Goal: Task Accomplishment & Management: Manage account settings

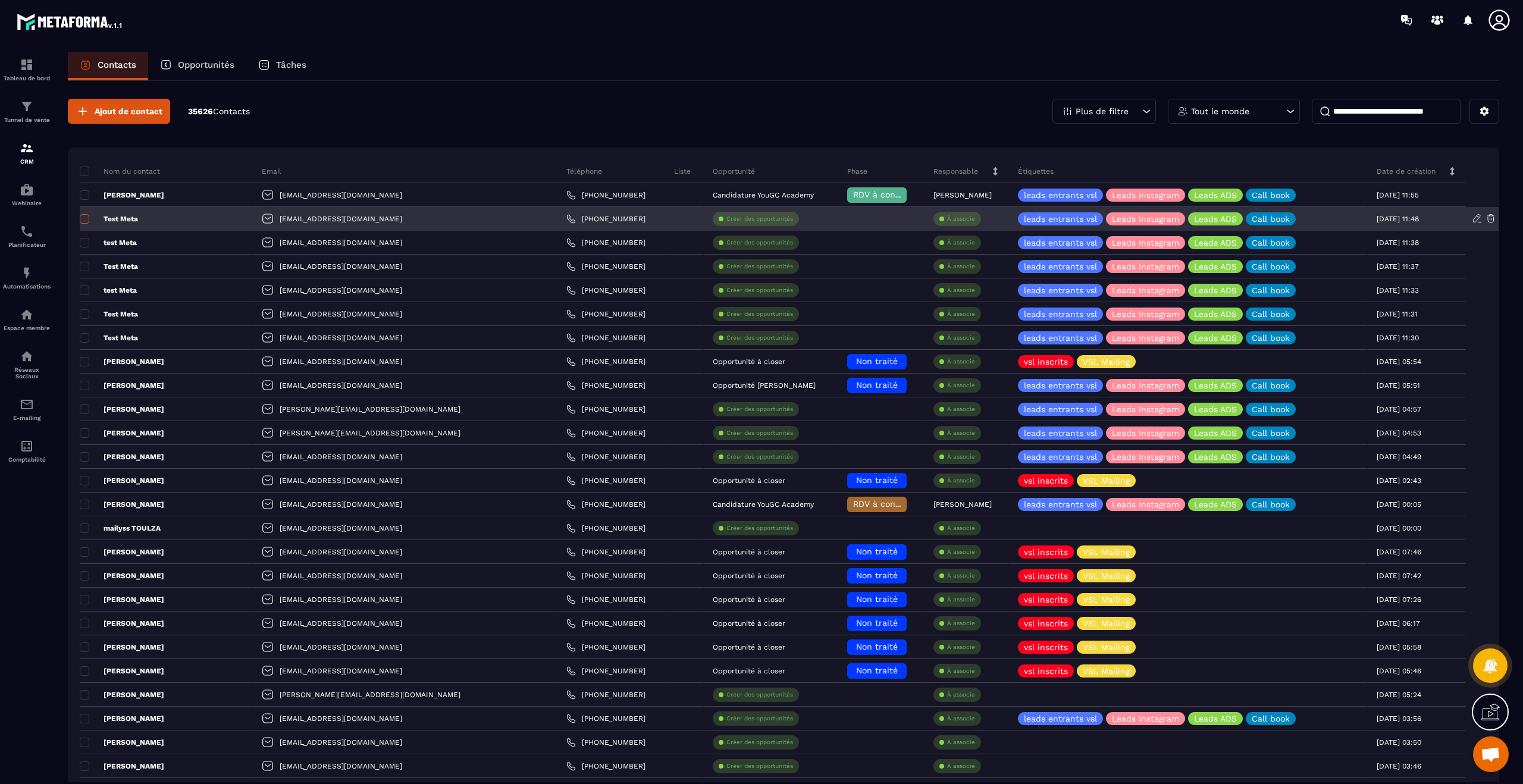
click at [86, 217] on span at bounding box center [84, 219] width 9 height 9
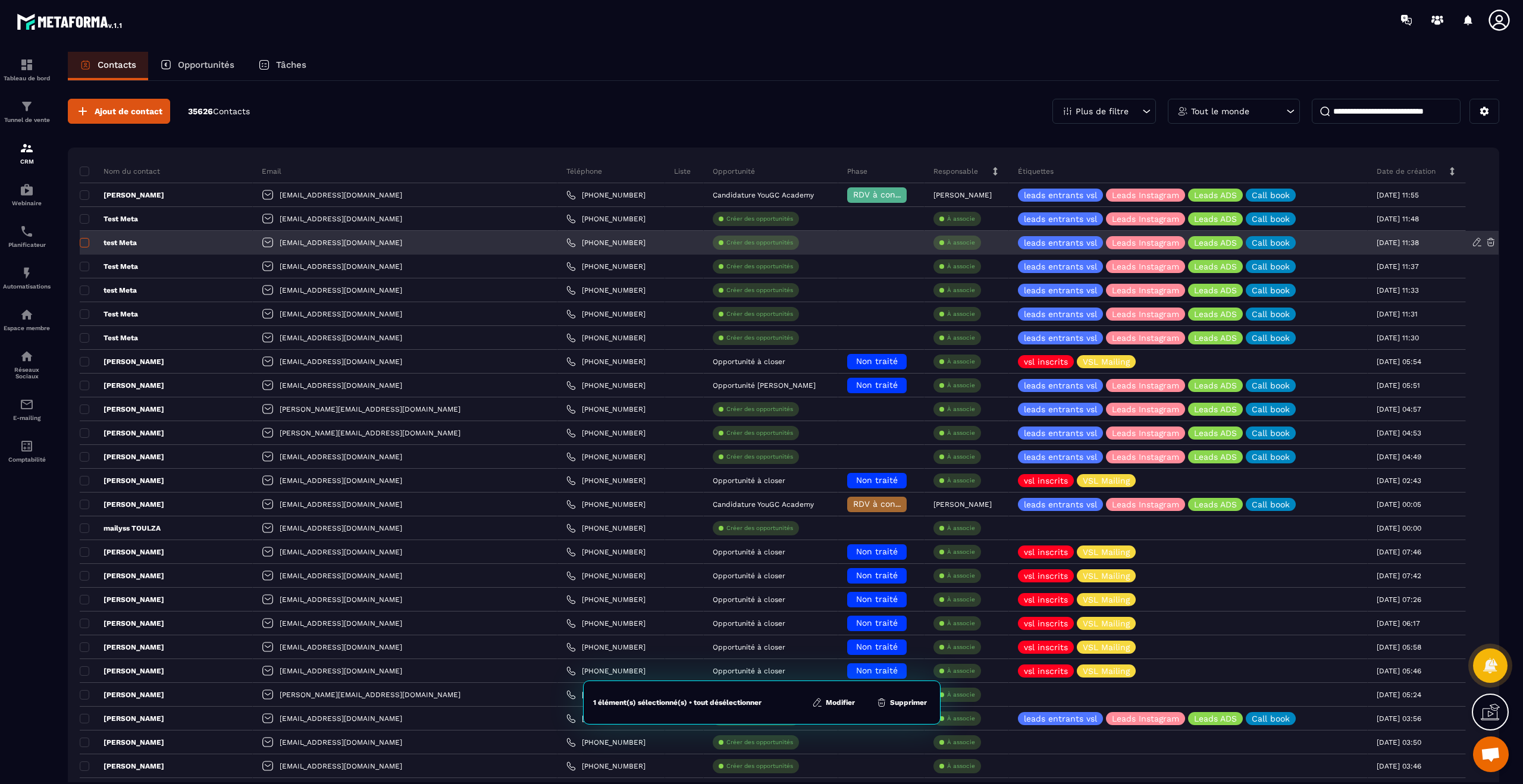
click at [88, 246] on span at bounding box center [84, 242] width 9 height 9
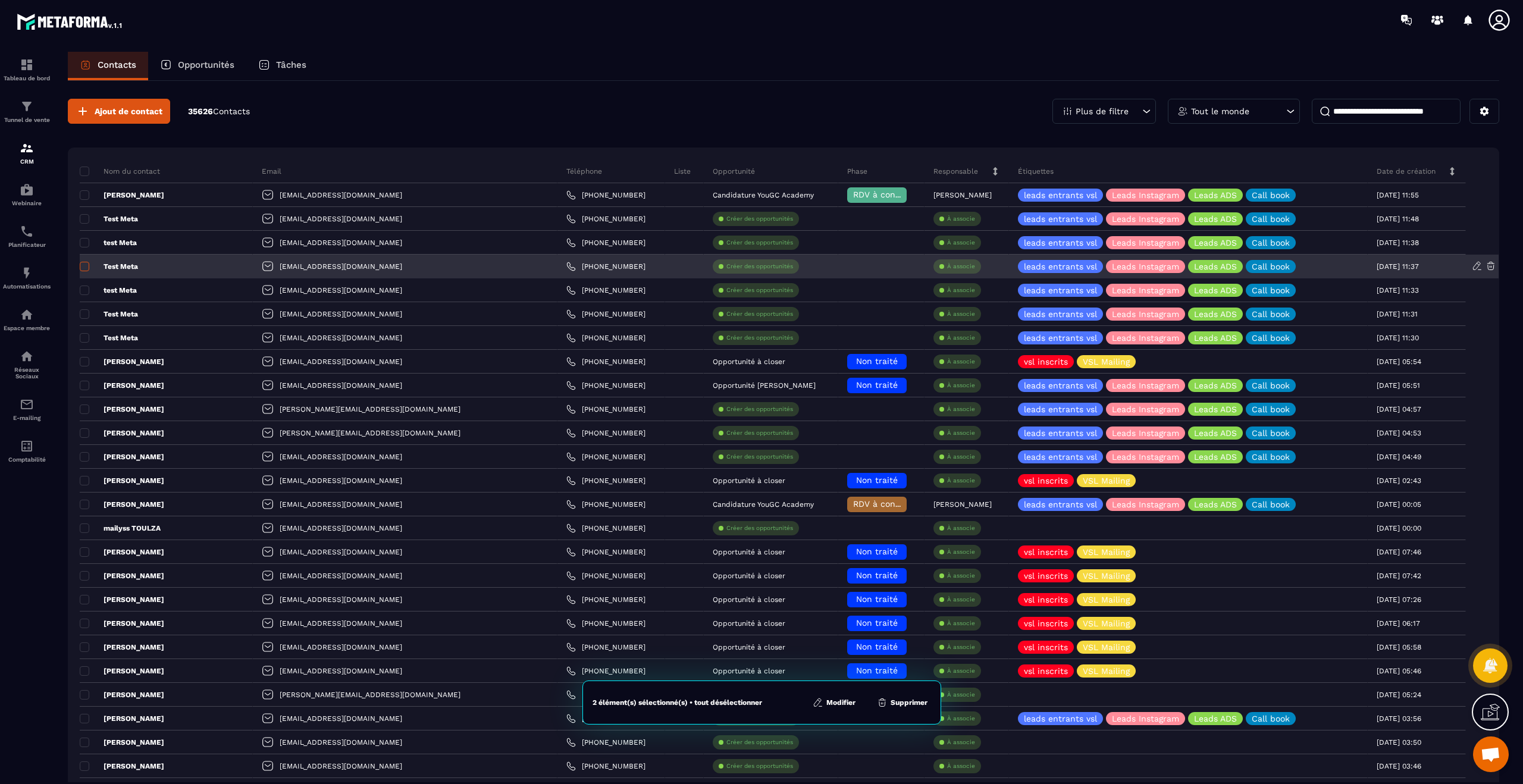
click at [87, 273] on label at bounding box center [83, 269] width 8 height 8
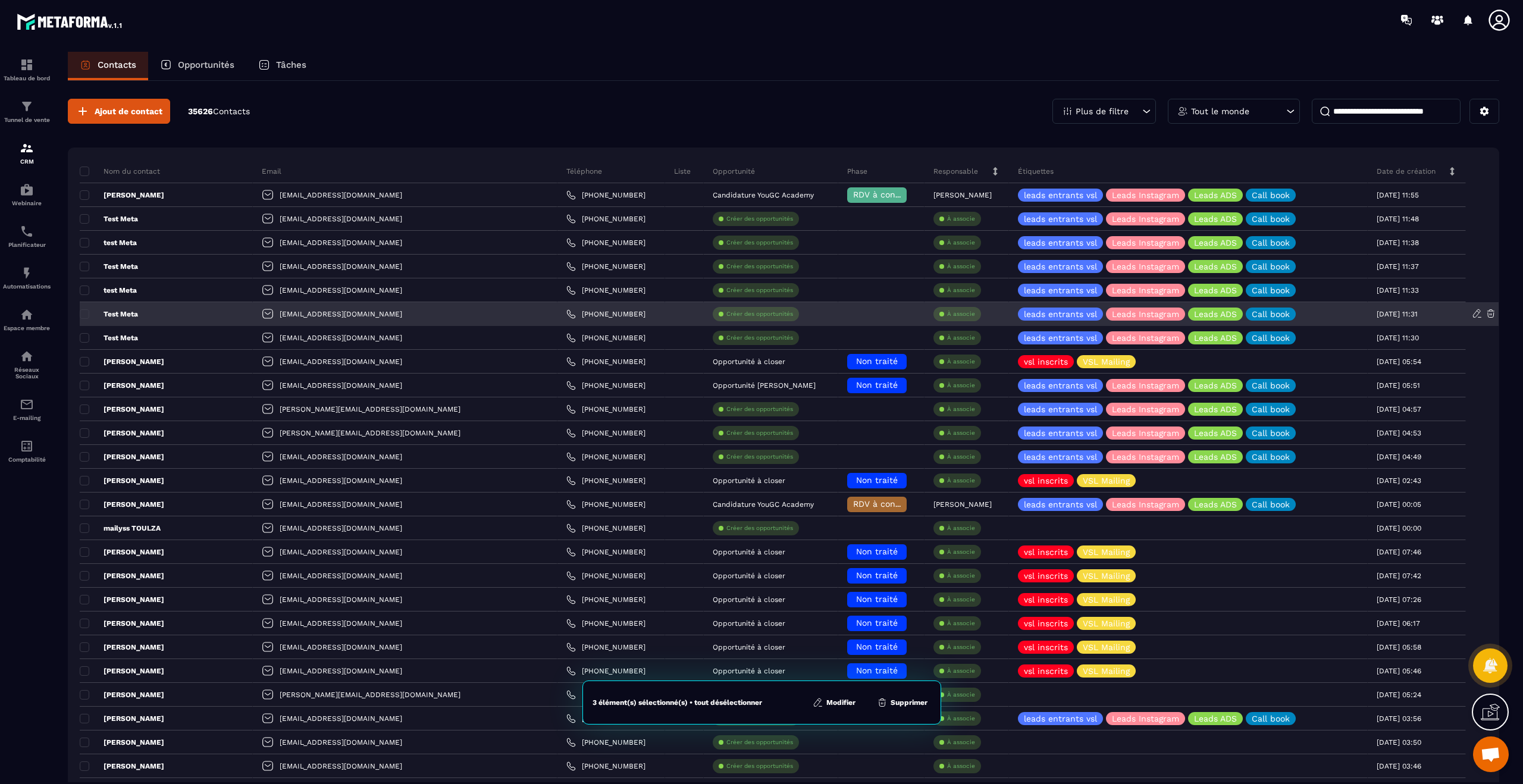
drag, startPoint x: 88, startPoint y: 291, endPoint x: 85, endPoint y: 302, distance: 11.4
click at [88, 291] on span at bounding box center [84, 290] width 9 height 9
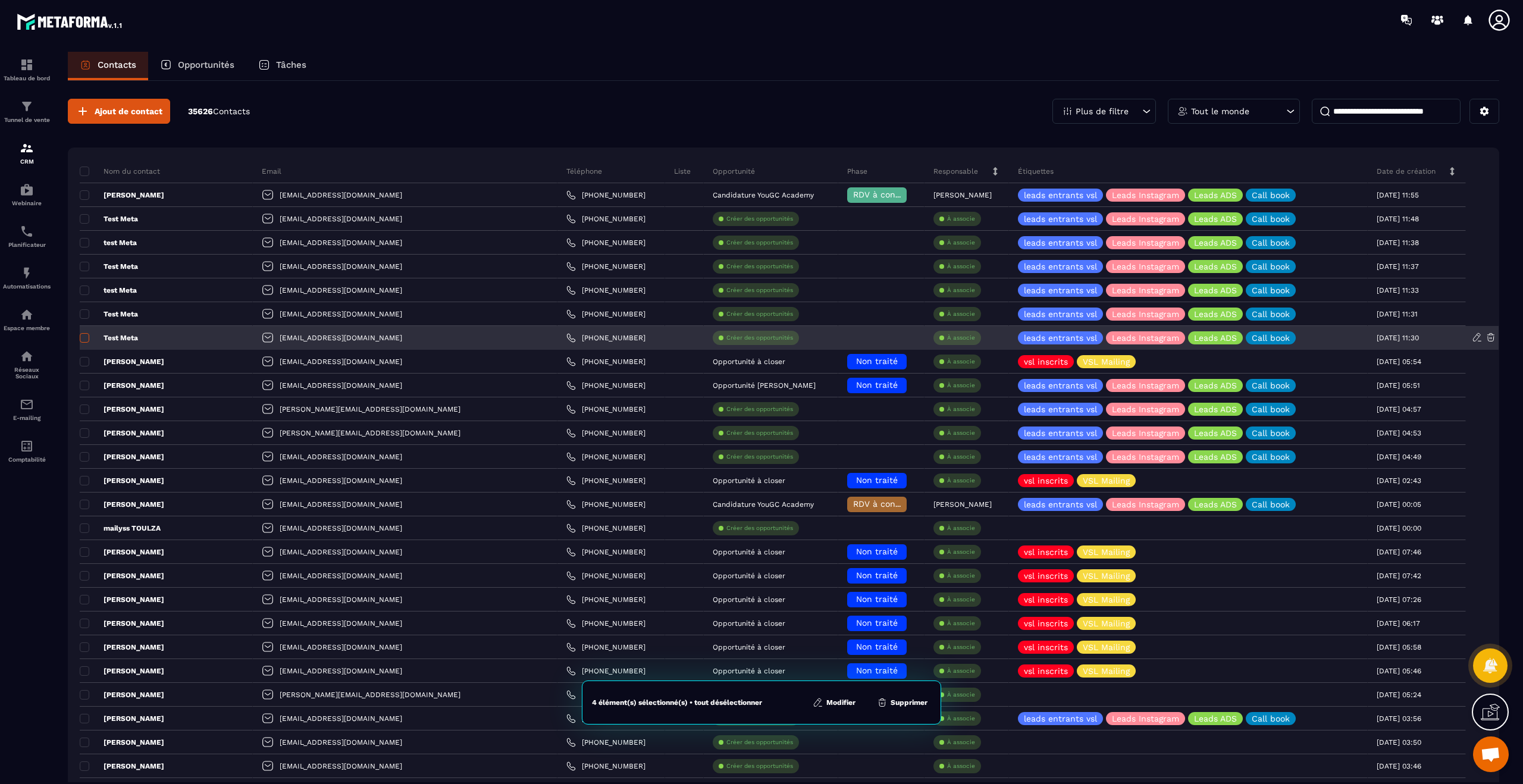
drag, startPoint x: 84, startPoint y: 316, endPoint x: 85, endPoint y: 338, distance: 22.0
click at [83, 316] on span at bounding box center [84, 314] width 9 height 9
click at [86, 341] on span at bounding box center [84, 338] width 9 height 9
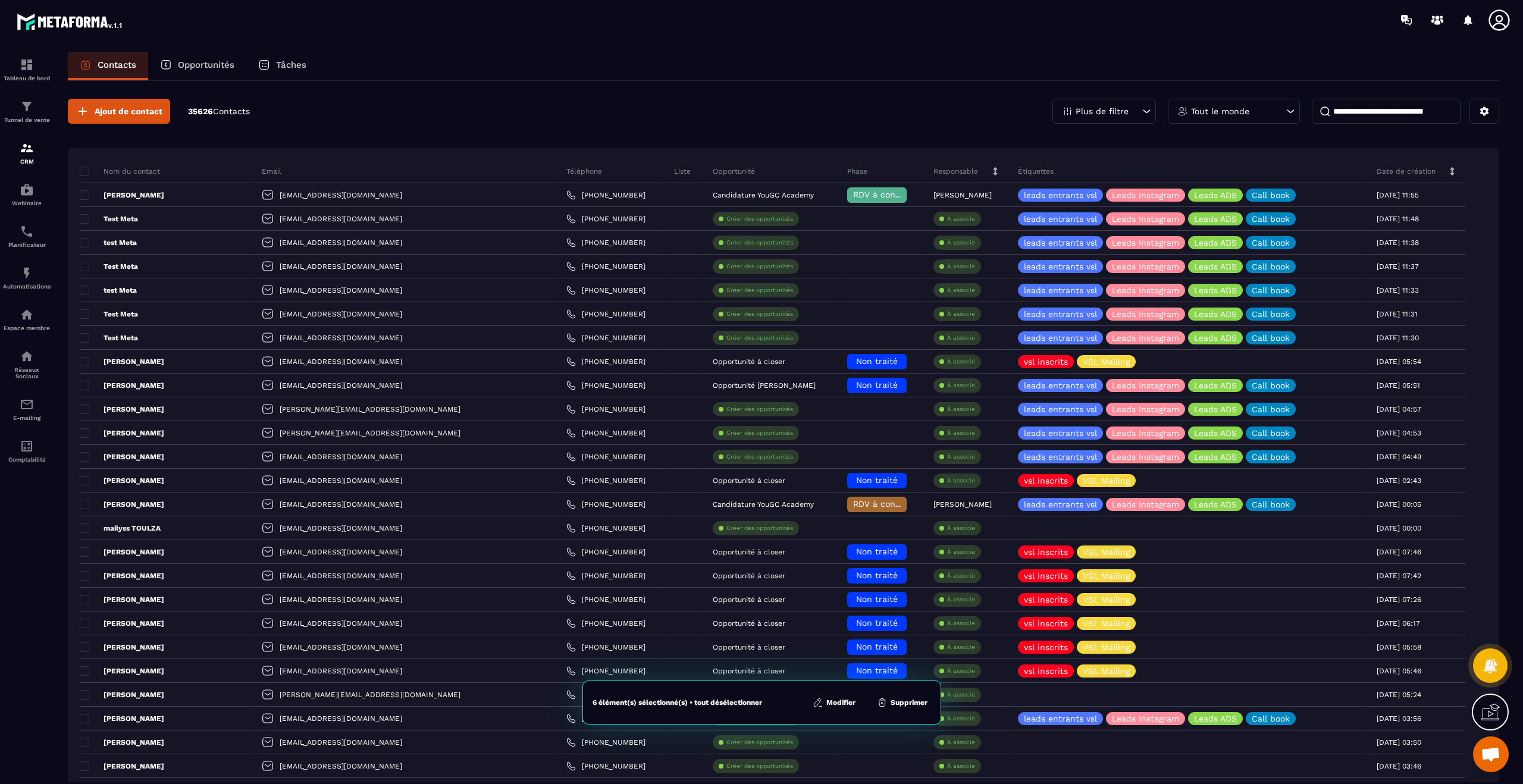
click at [903, 702] on button "Supprimer" at bounding box center [902, 702] width 58 height 12
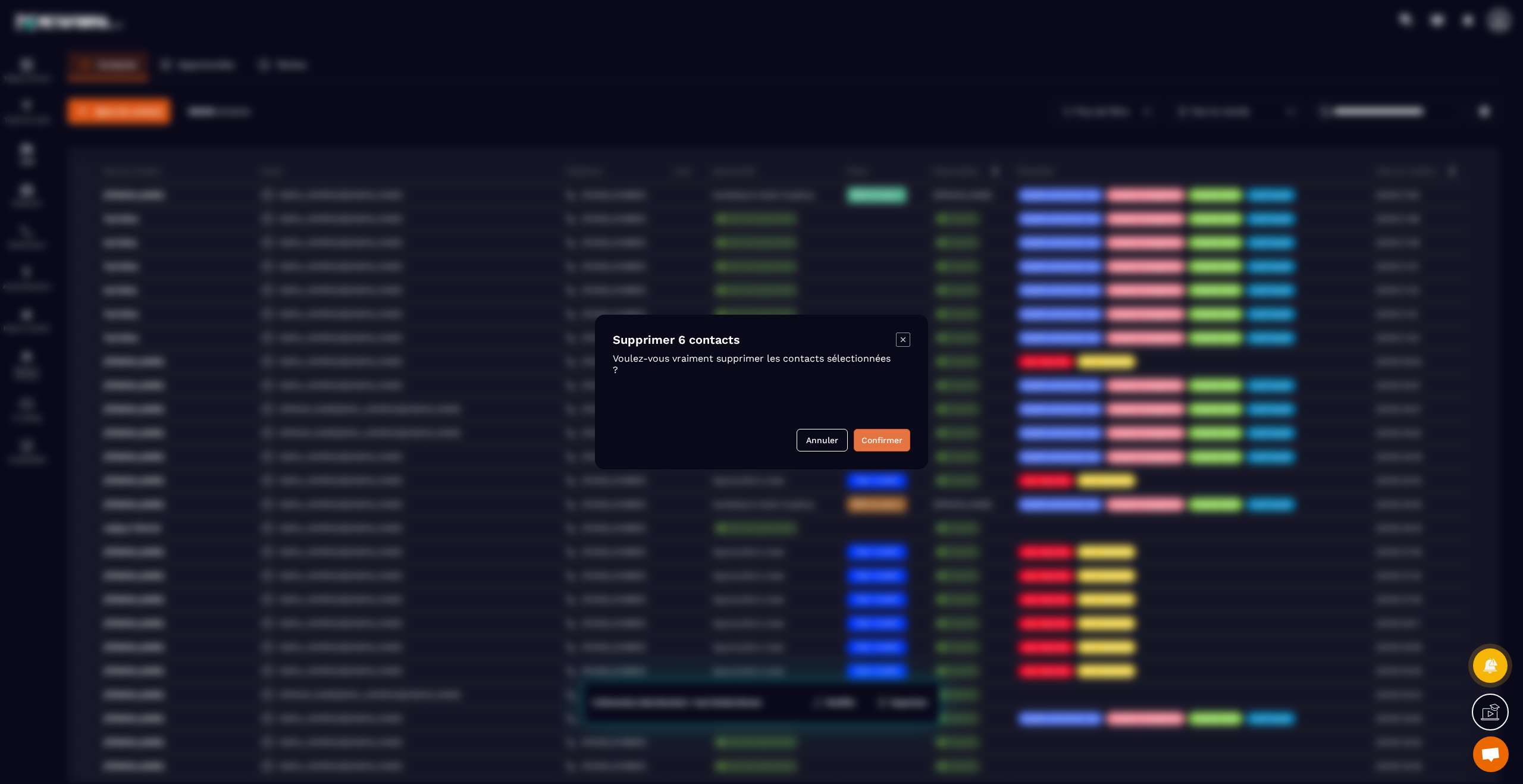
click at [884, 433] on button "Confirmer" at bounding box center [882, 440] width 56 height 23
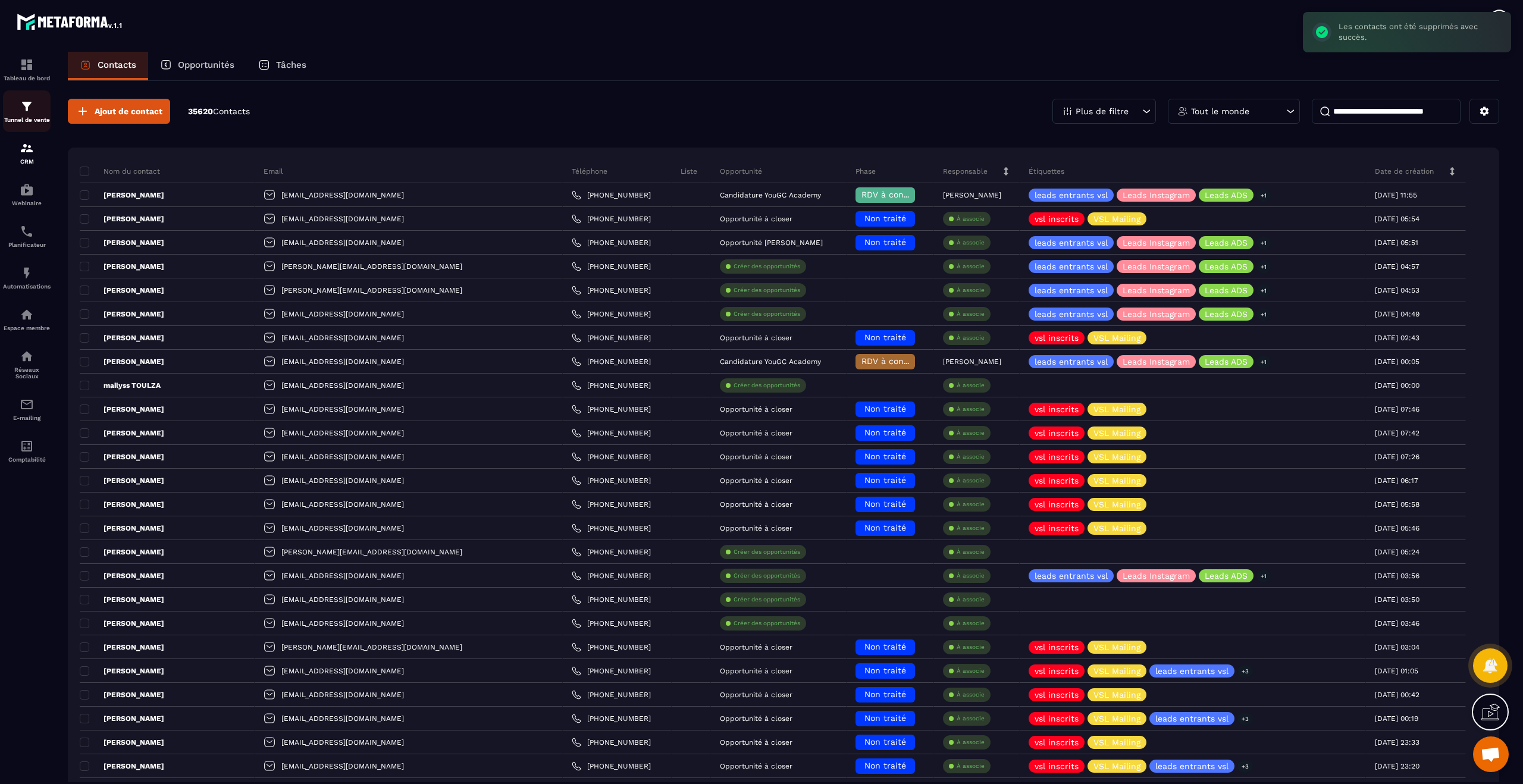
click at [20, 106] on img at bounding box center [27, 106] width 15 height 15
